Goal: Task Accomplishment & Management: Complete application form

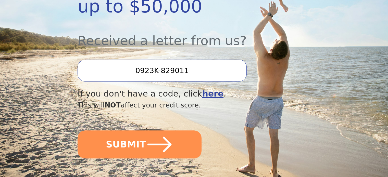
scroll to position [179, 0]
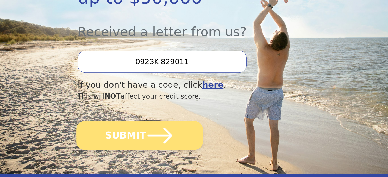
click at [166, 136] on icon "submit" at bounding box center [160, 136] width 25 height 16
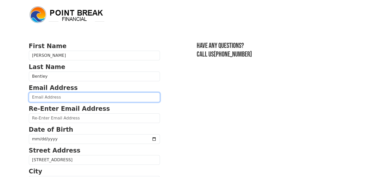
click at [62, 98] on input "email" at bounding box center [94, 98] width 131 height 10
type input "[PERSON_NAME][EMAIL_ADDRESS][PERSON_NAME][DOMAIN_NAME]"
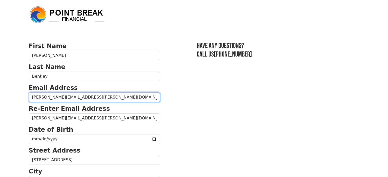
type input "[PHONE_NUMBER]"
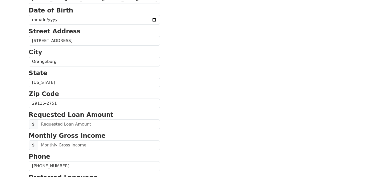
scroll to position [145, 0]
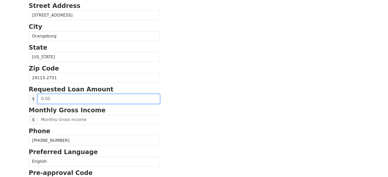
click at [52, 98] on input "text" at bounding box center [99, 99] width 122 height 10
type input "20,000.00"
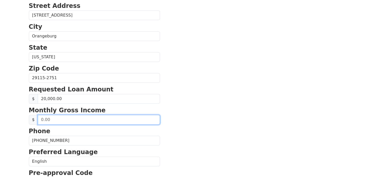
click at [64, 120] on input "text" at bounding box center [99, 120] width 122 height 10
type input "145,000.00"
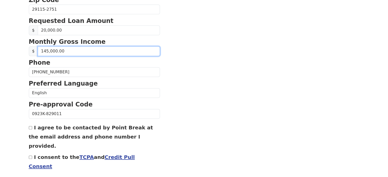
scroll to position [222, 0]
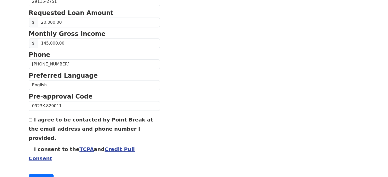
click at [30, 118] on input "I agree to be contacted by Point Break at the email address and phone number I …" at bounding box center [30, 119] width 3 height 3
checkbox input "true"
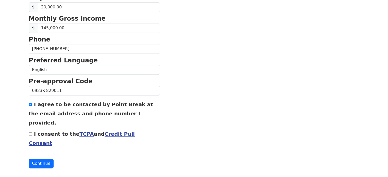
scroll to position [245, 0]
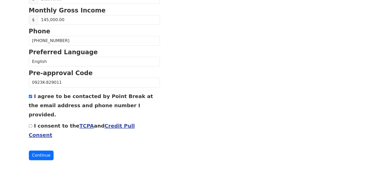
click at [30, 125] on input "I consent to the TCPA and Credit Pull Consent" at bounding box center [30, 126] width 3 height 3
checkbox input "true"
